Goal: Navigation & Orientation: Understand site structure

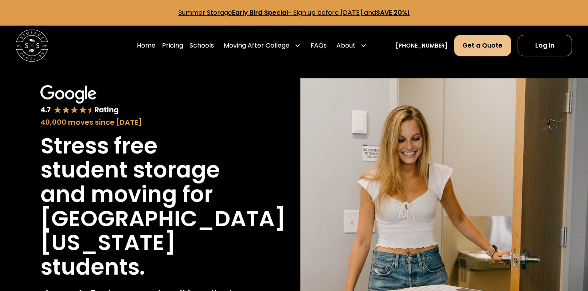
click at [484, 46] on link "Get a Quote" at bounding box center [482, 46] width 57 height 22
click at [183, 44] on link "Pricing" at bounding box center [172, 45] width 21 height 22
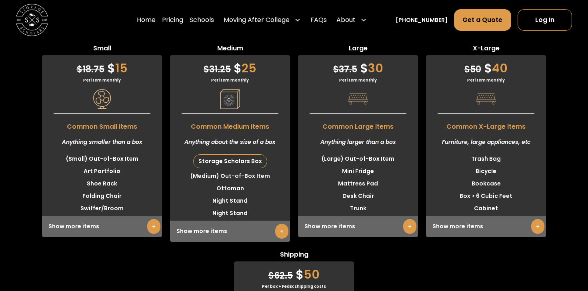
scroll to position [1993, 0]
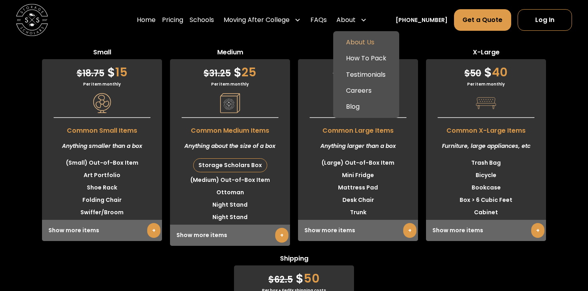
click at [371, 39] on link "About Us" at bounding box center [366, 42] width 60 height 16
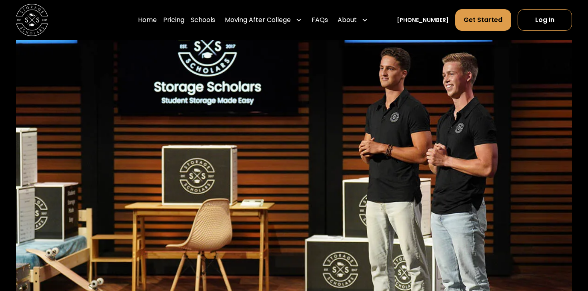
scroll to position [3233, 0]
